Goal: Transaction & Acquisition: Purchase product/service

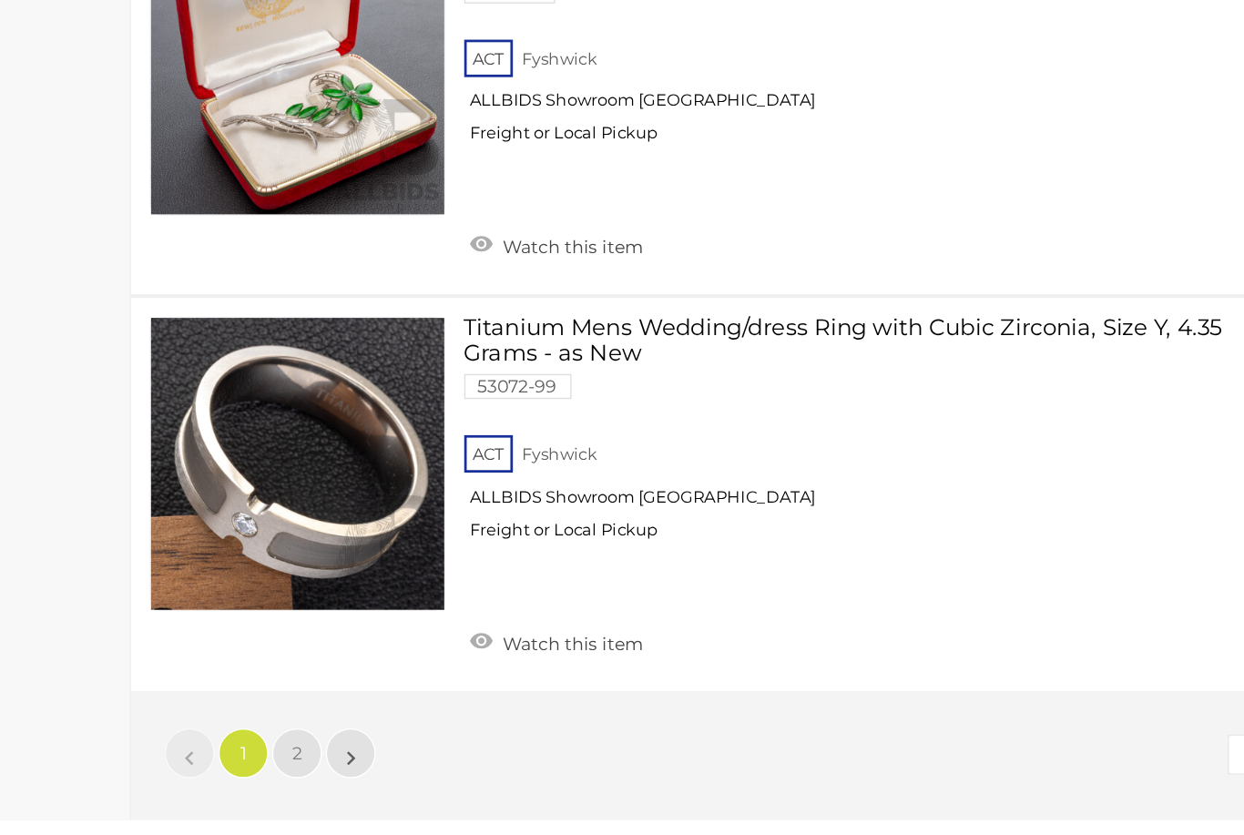
scroll to position [13985, 0]
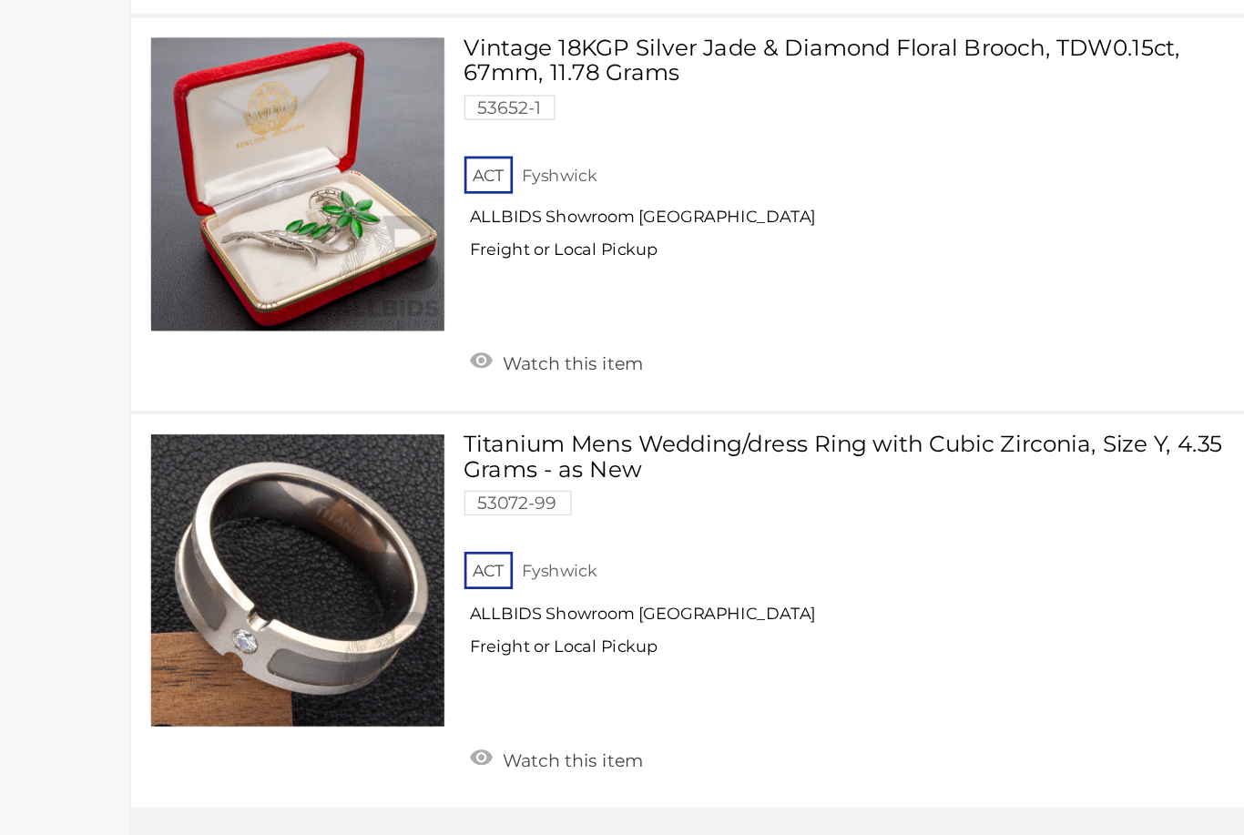
click at [349, 800] on link "2" at bounding box center [367, 818] width 36 height 36
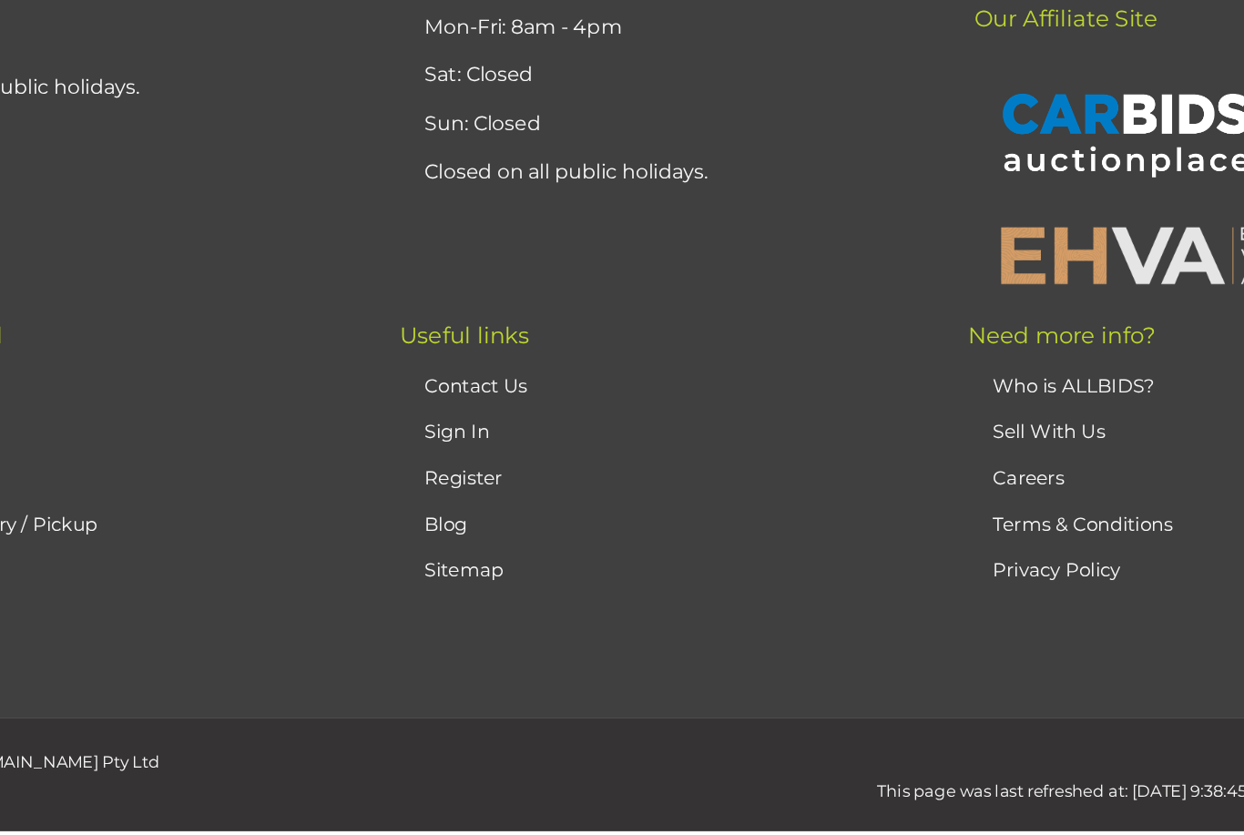
scroll to position [118, 0]
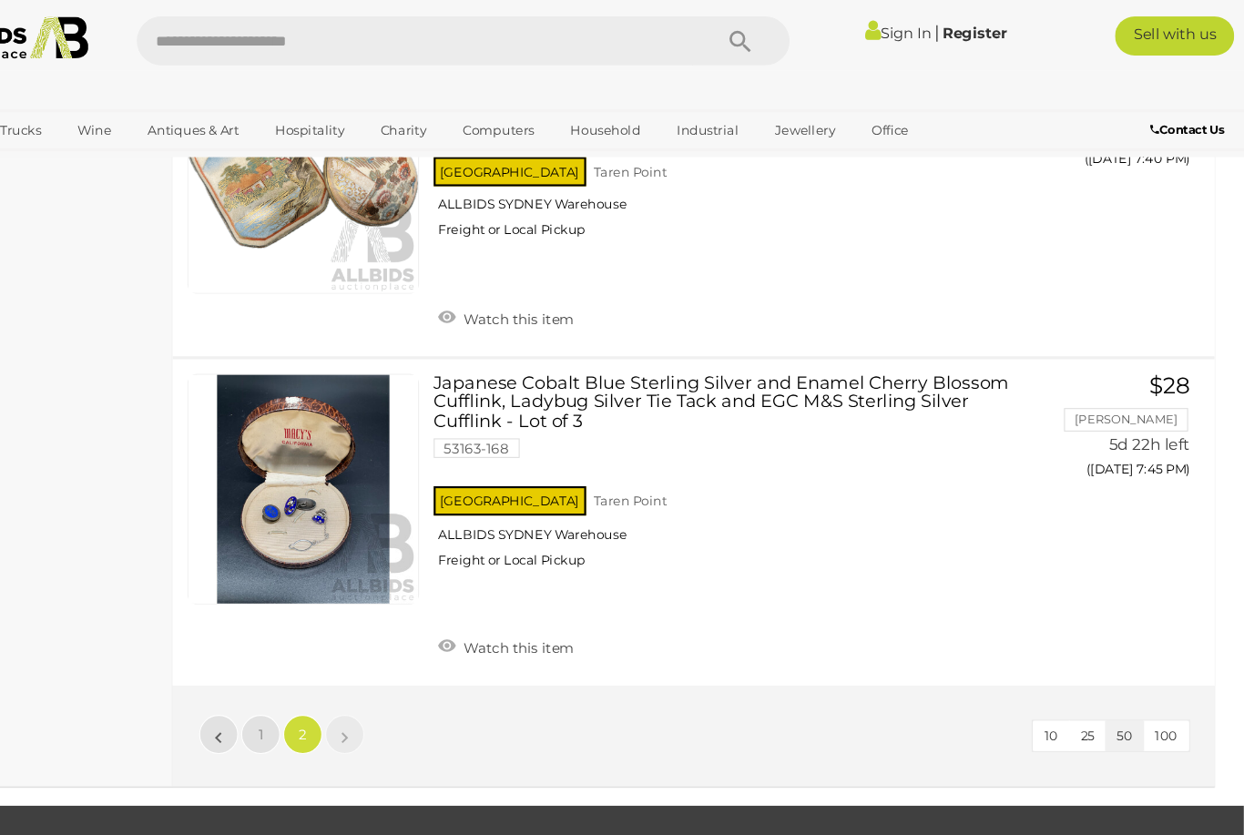
scroll to position [3983, 0]
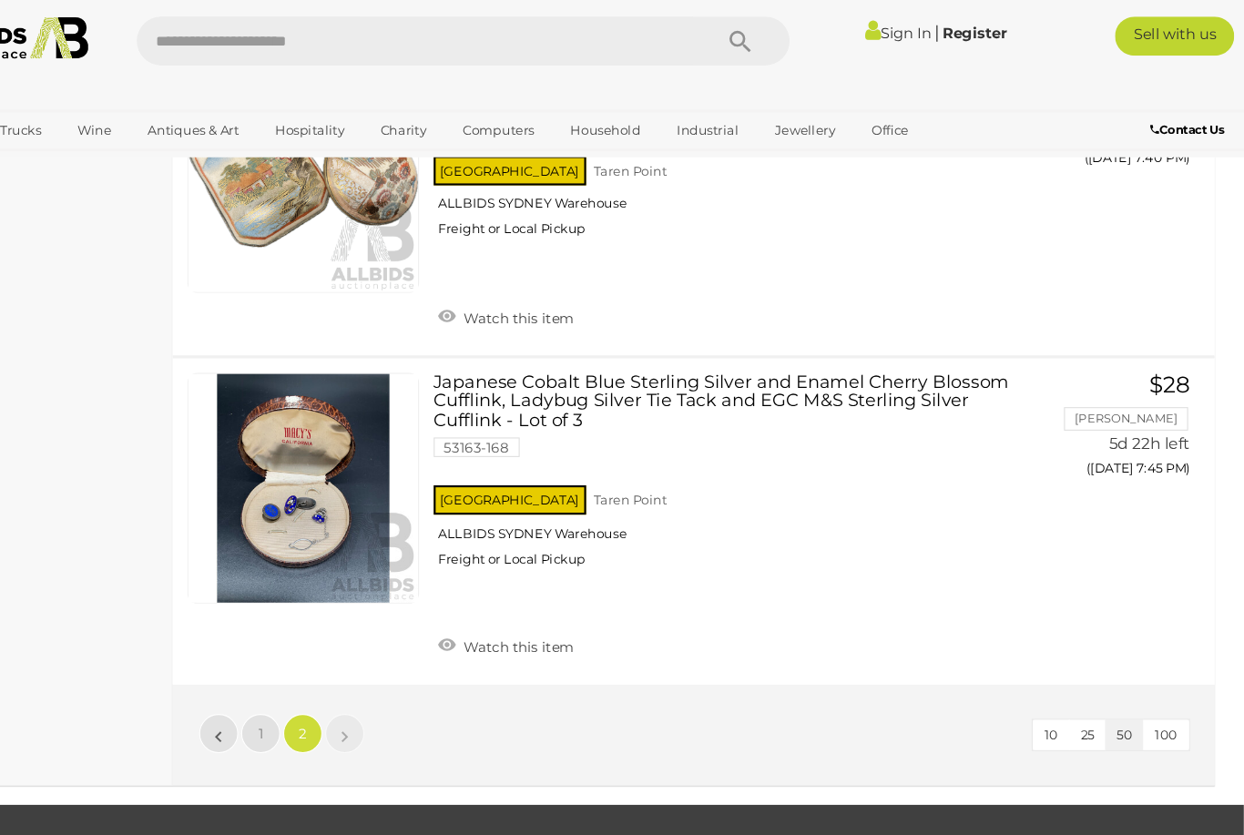
click at [1150, 674] on button "100" at bounding box center [1171, 688] width 43 height 28
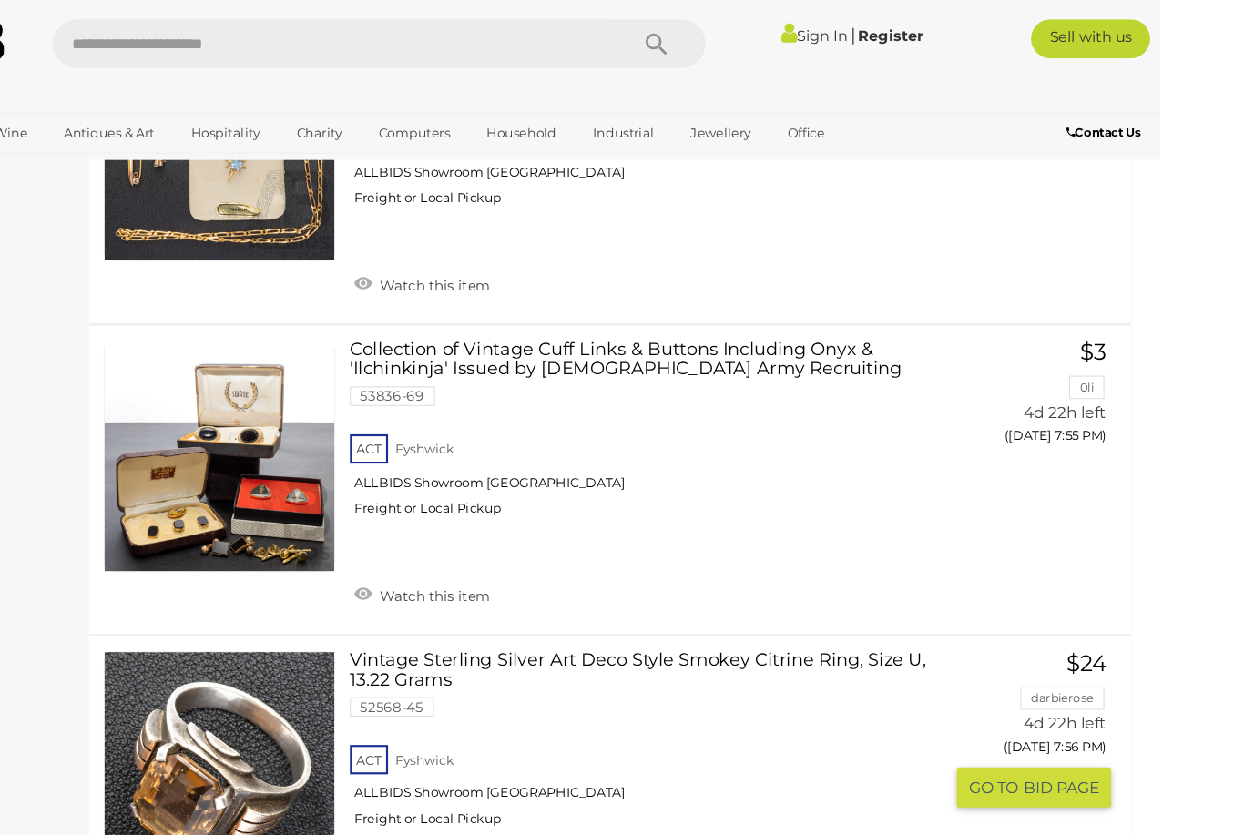
scroll to position [16950, 0]
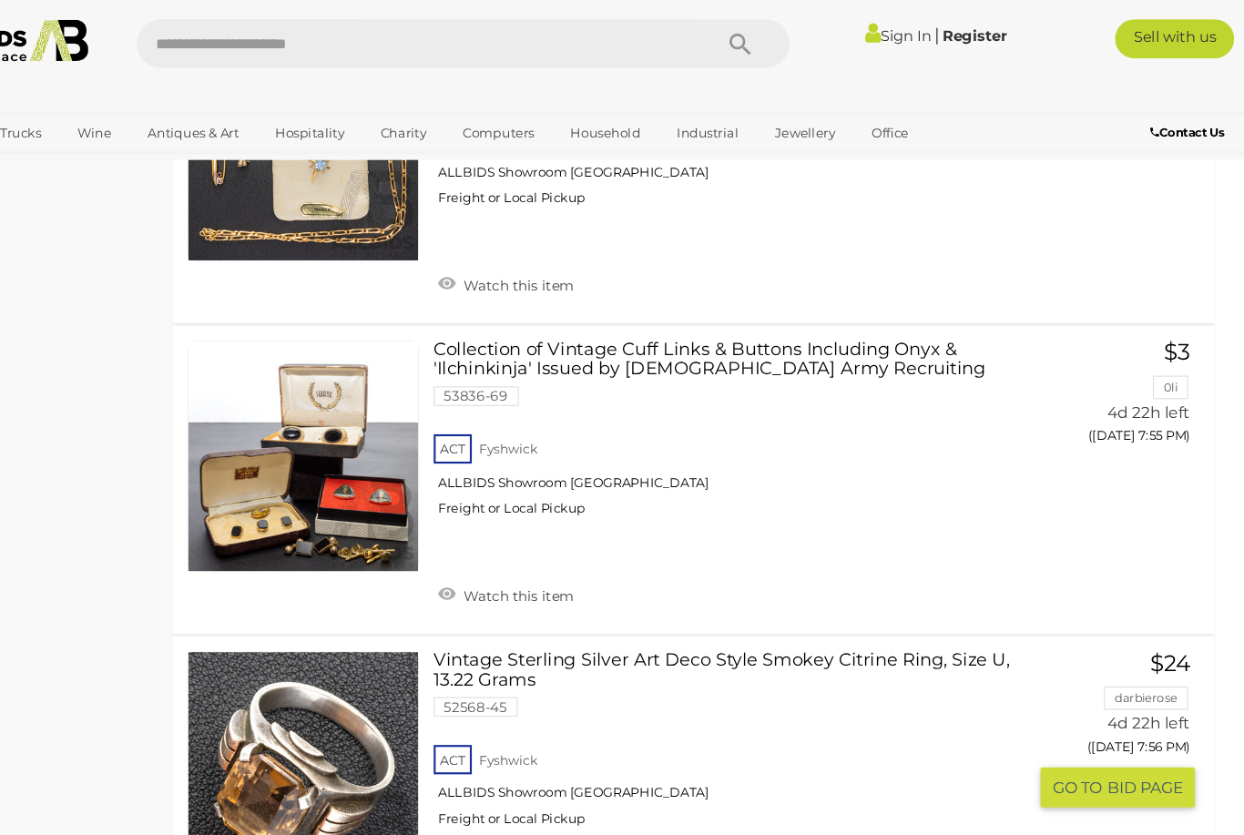
click at [695, 691] on div "ACT [GEOGRAPHIC_DATA] ALLBIDS Showroom Fyshwick Freight or Local Pickup" at bounding box center [765, 738] width 553 height 94
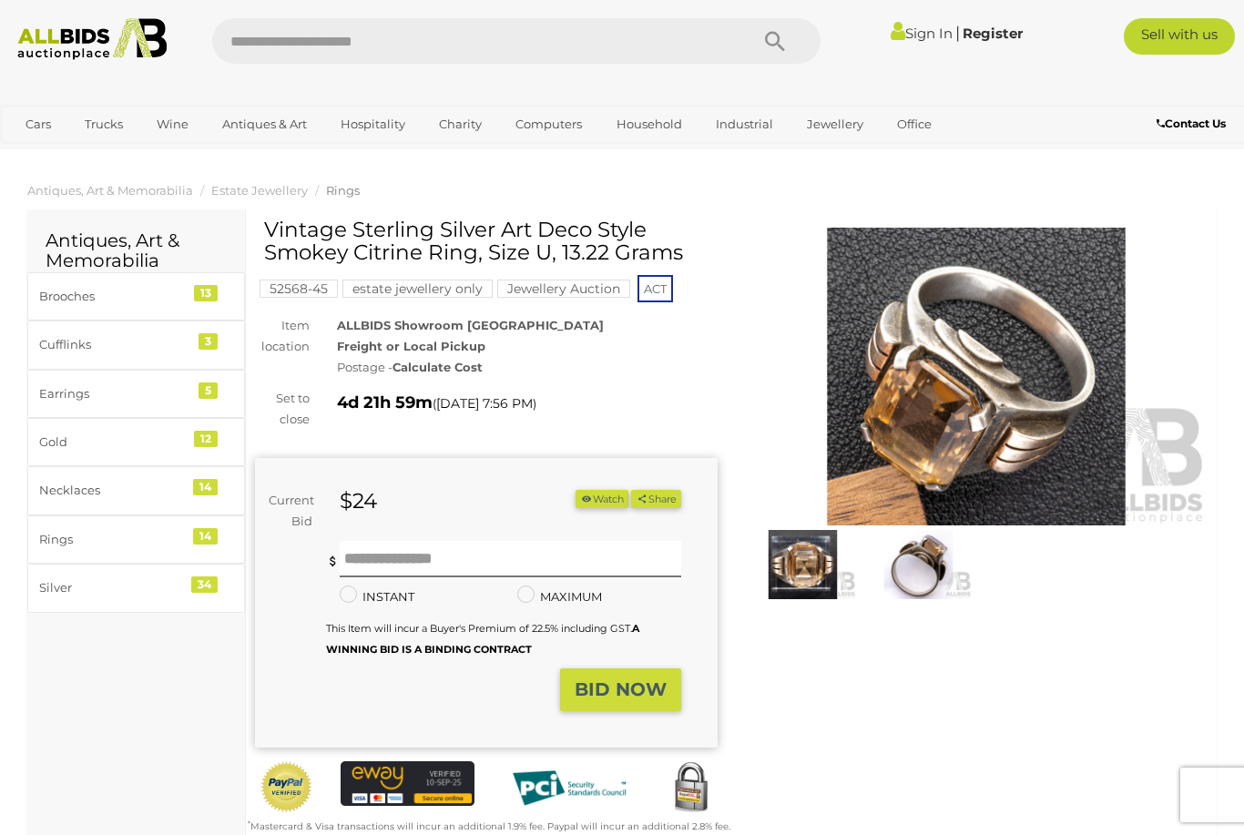
click at [801, 576] on img at bounding box center [803, 564] width 107 height 68
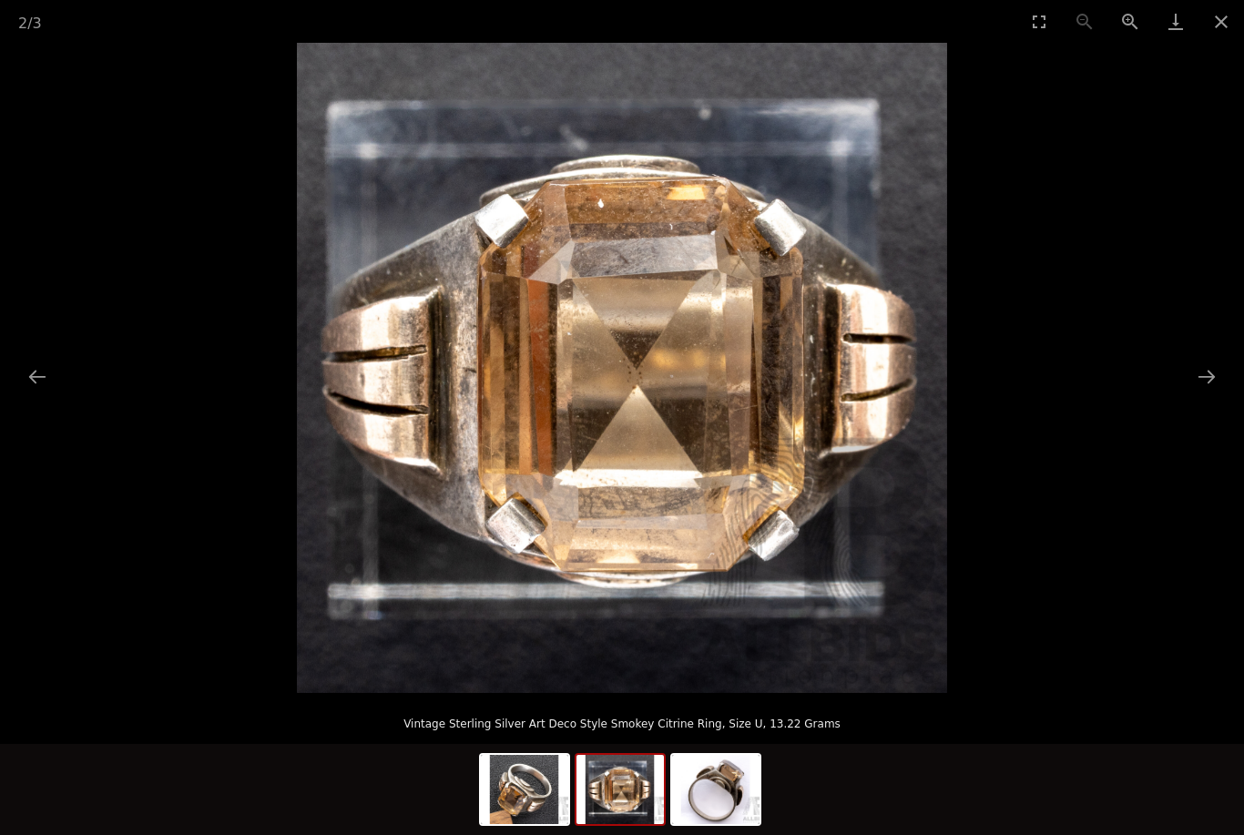
scroll to position [6, 0]
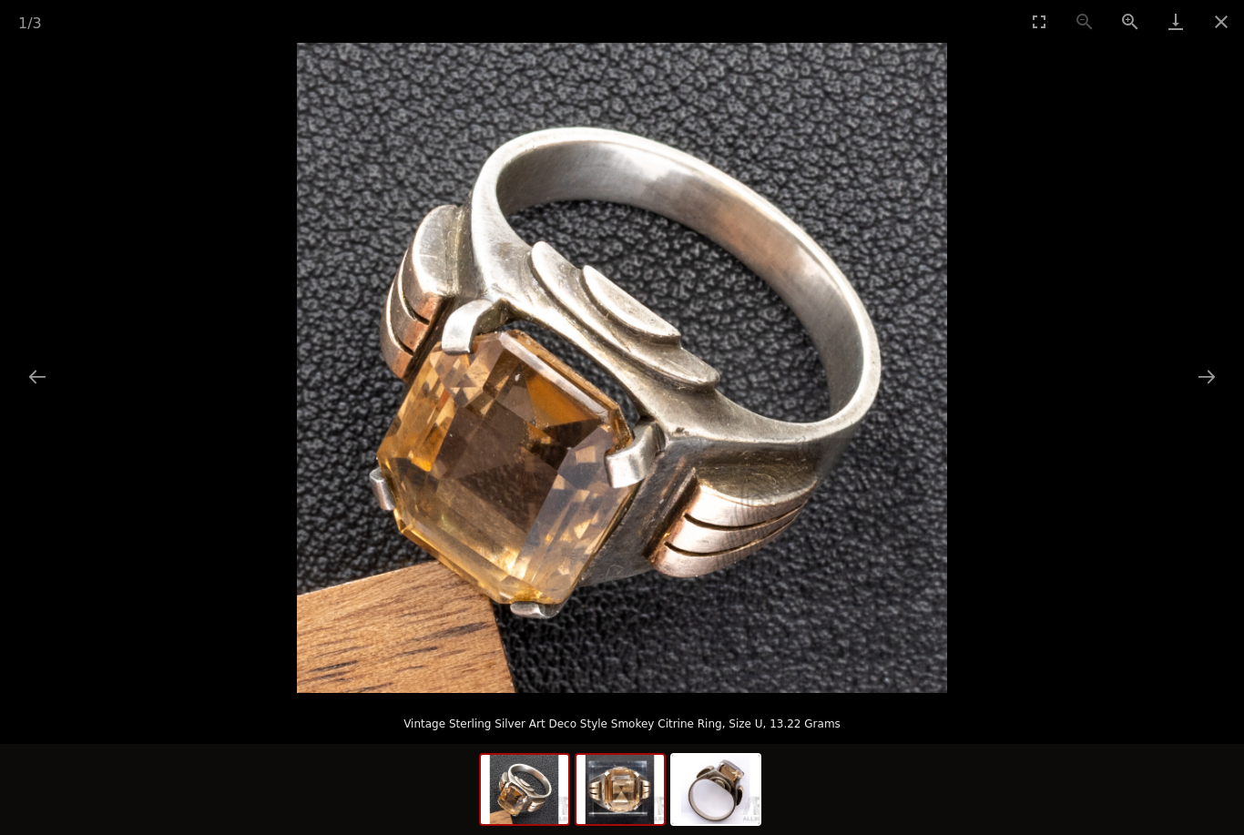
click at [621, 792] on img at bounding box center [620, 789] width 87 height 69
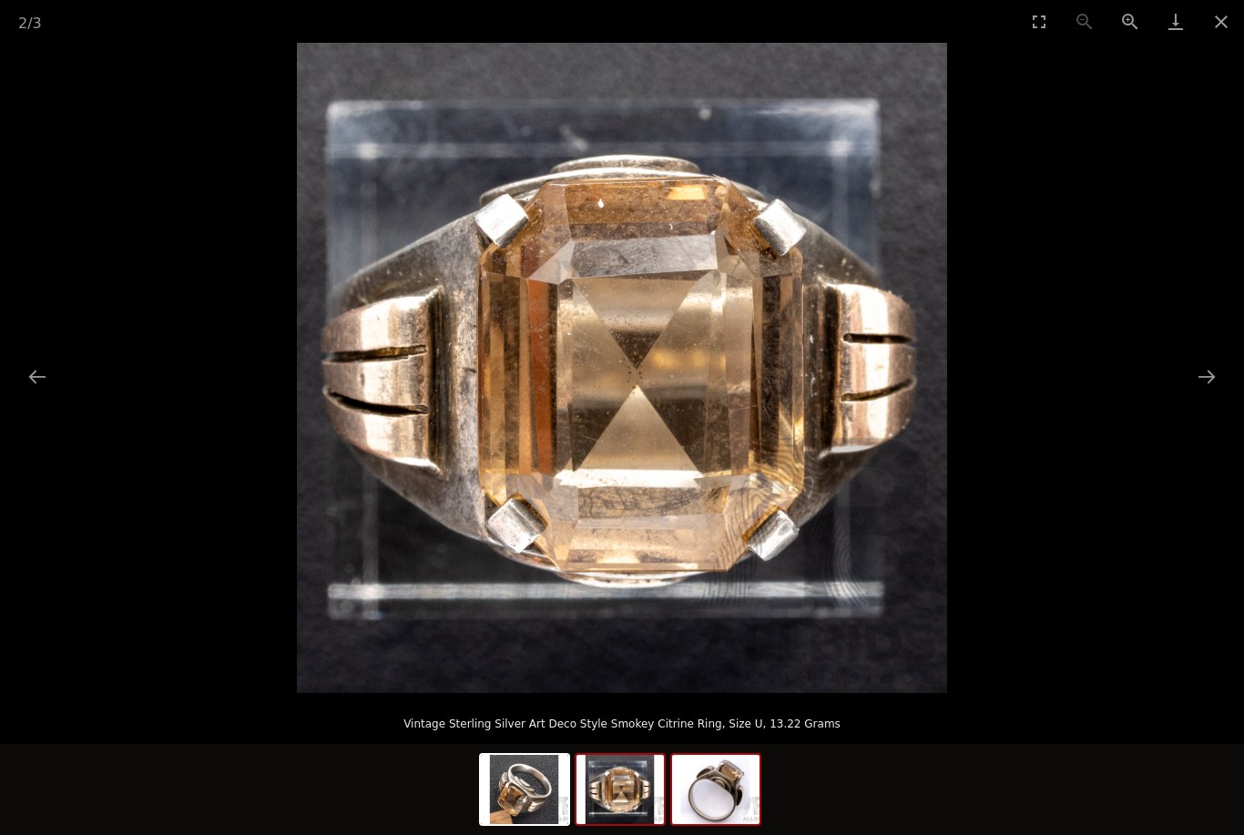
click at [712, 782] on img at bounding box center [715, 789] width 87 height 69
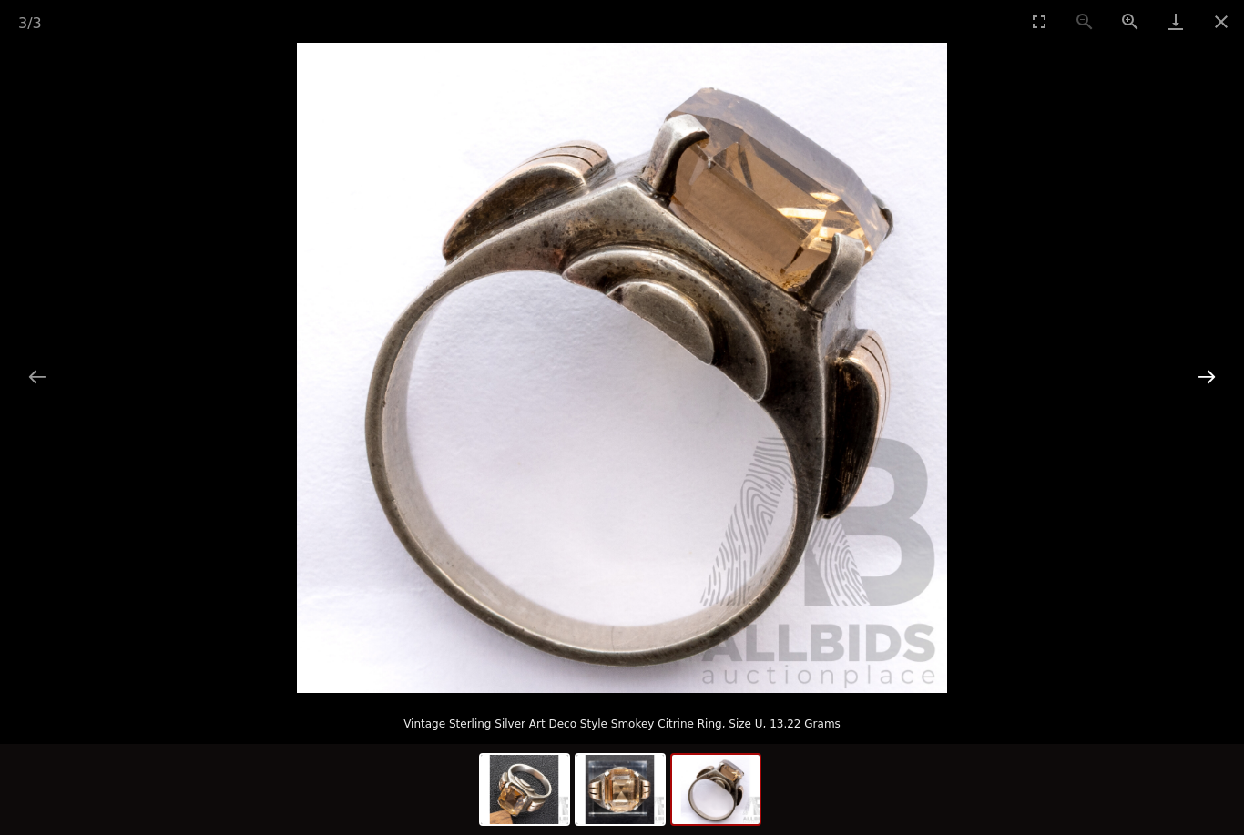
click at [1194, 394] on button "Next slide" at bounding box center [1207, 377] width 38 height 36
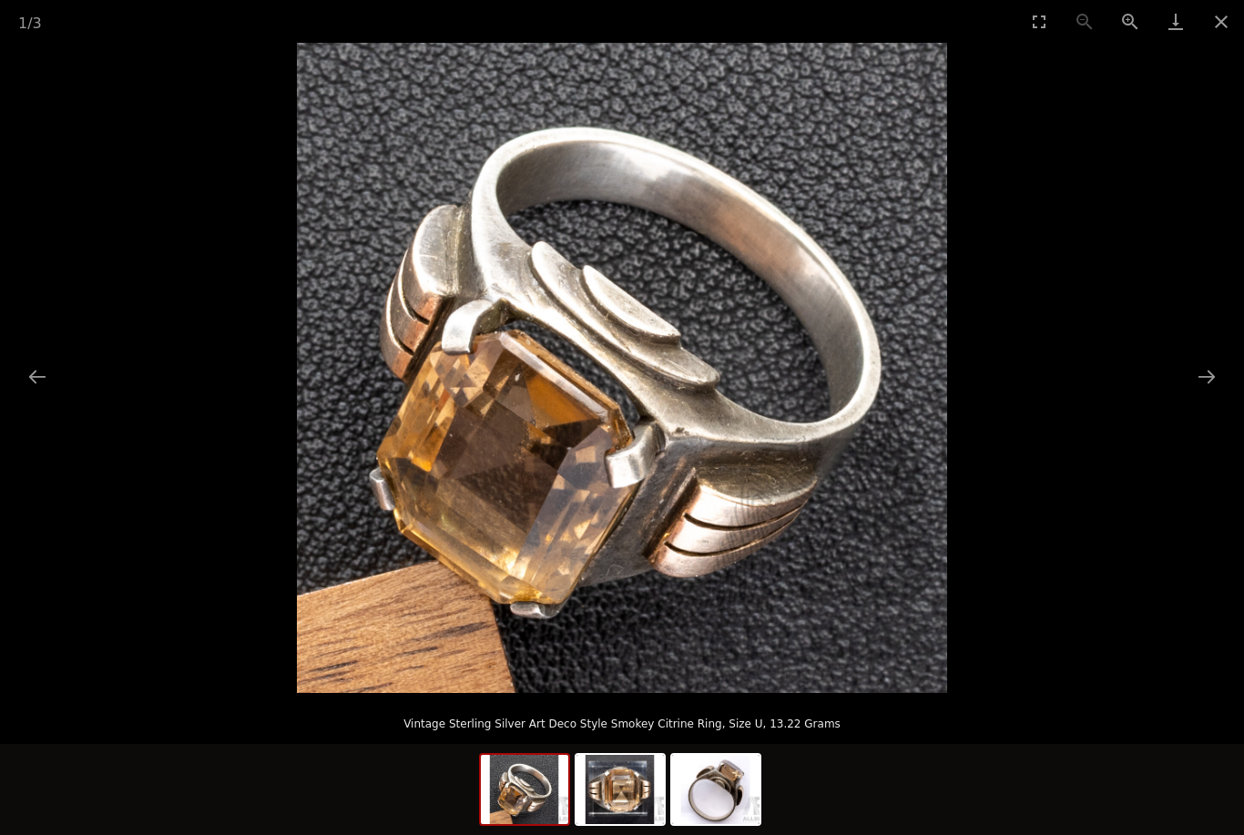
click at [1196, 413] on picture at bounding box center [622, 368] width 1244 height 650
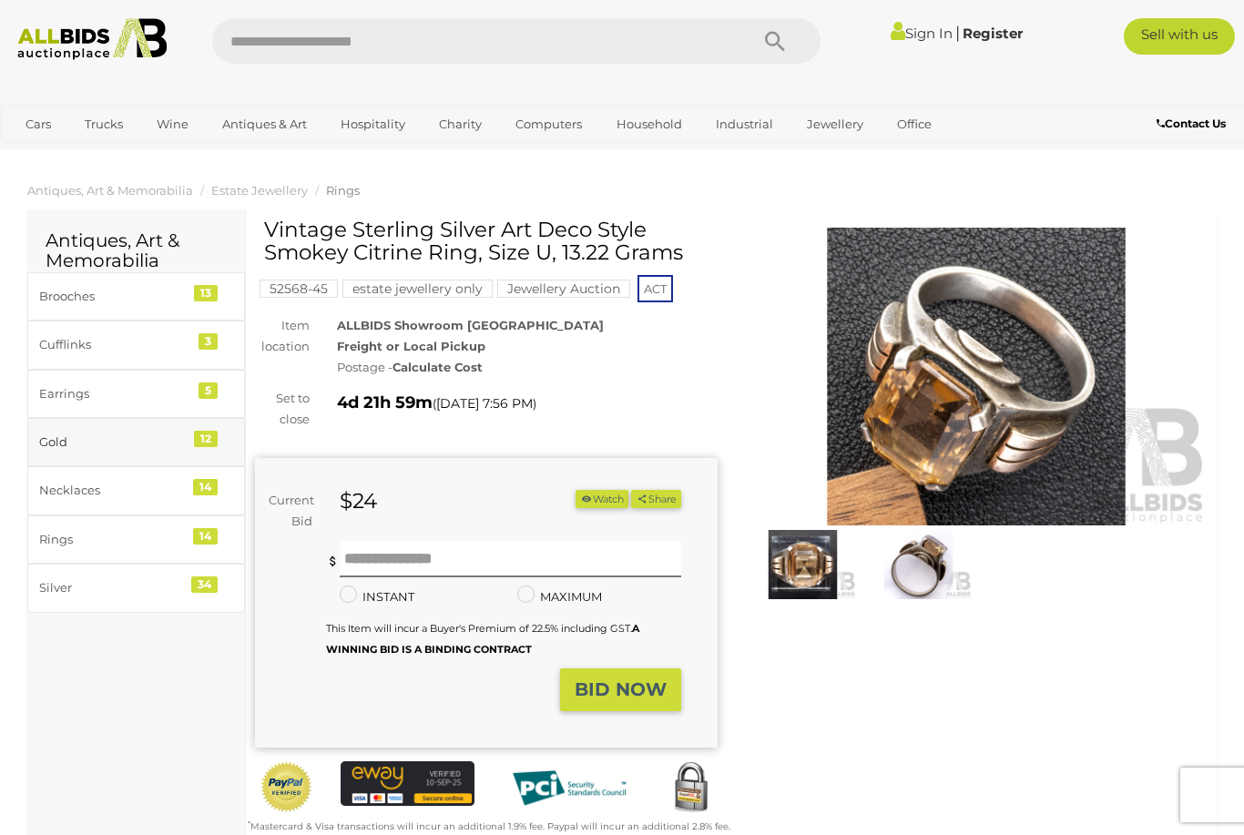
click at [65, 444] on div "Gold" at bounding box center [114, 442] width 150 height 21
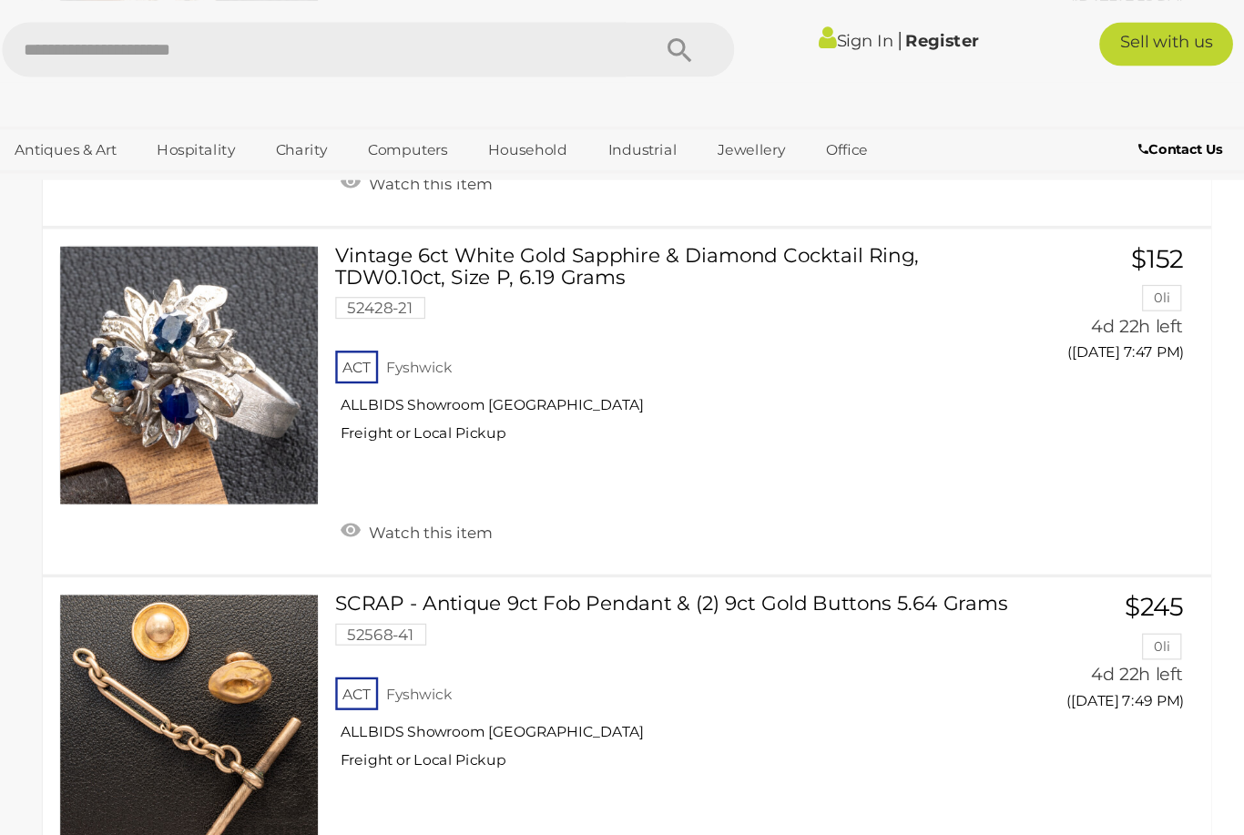
scroll to position [2989, 0]
